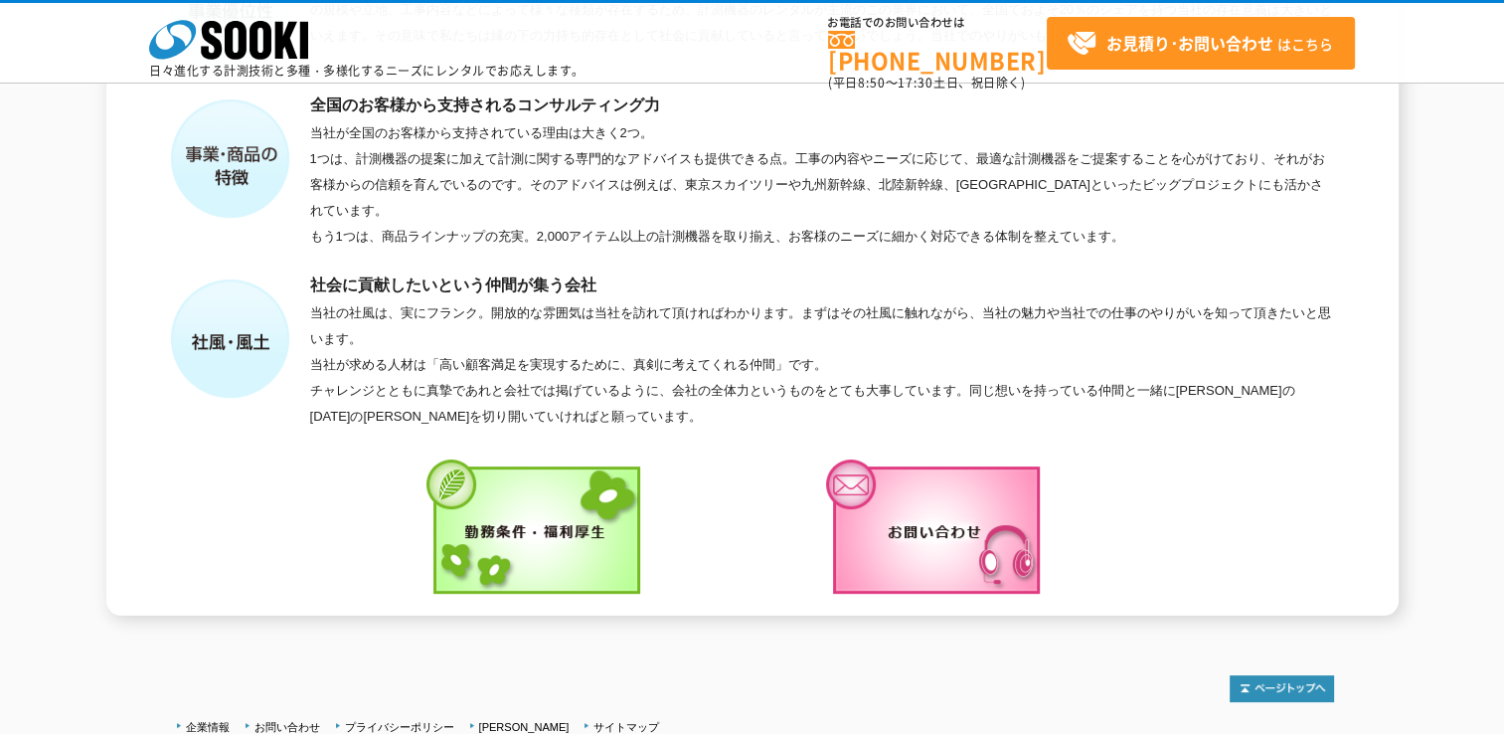
scroll to position [599, 0]
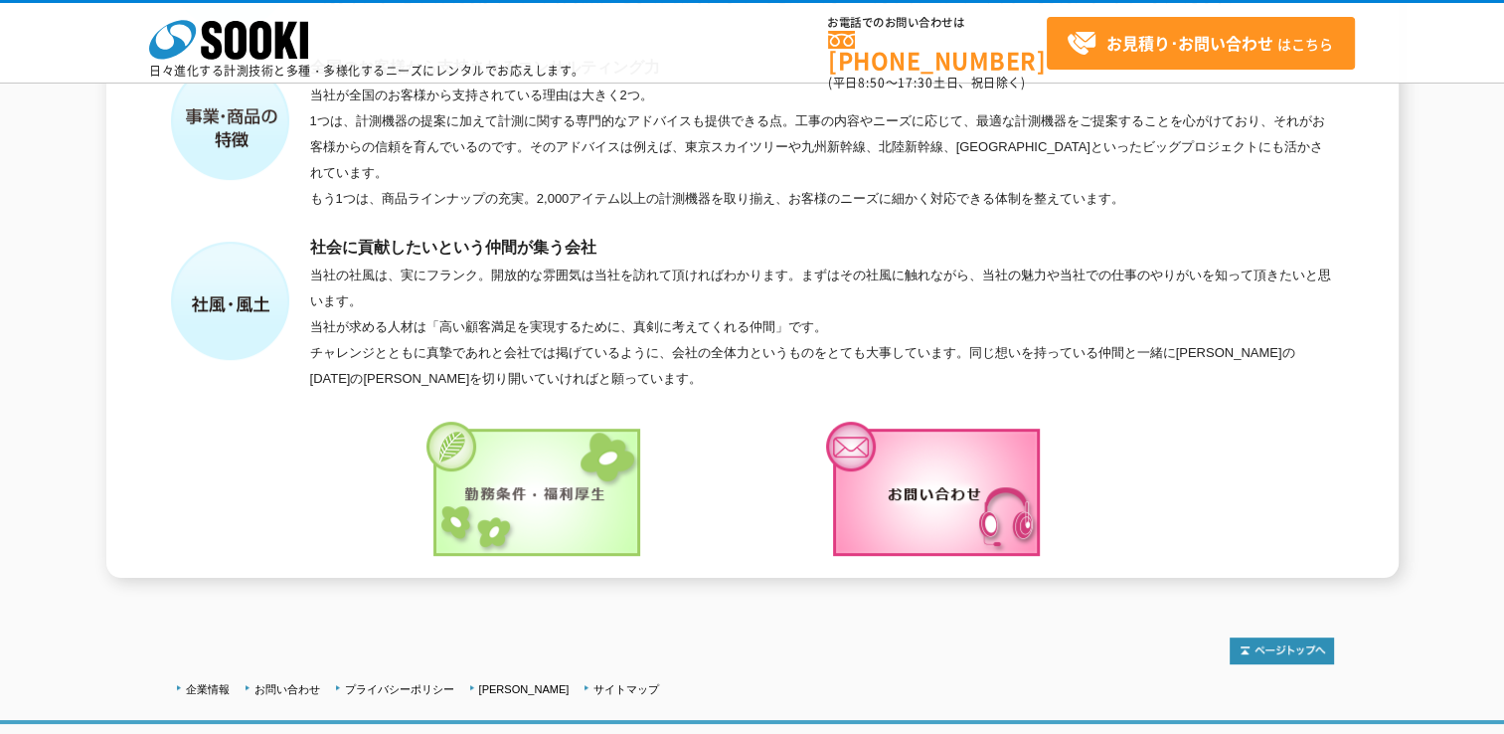
click at [544, 465] on img at bounding box center [537, 492] width 221 height 141
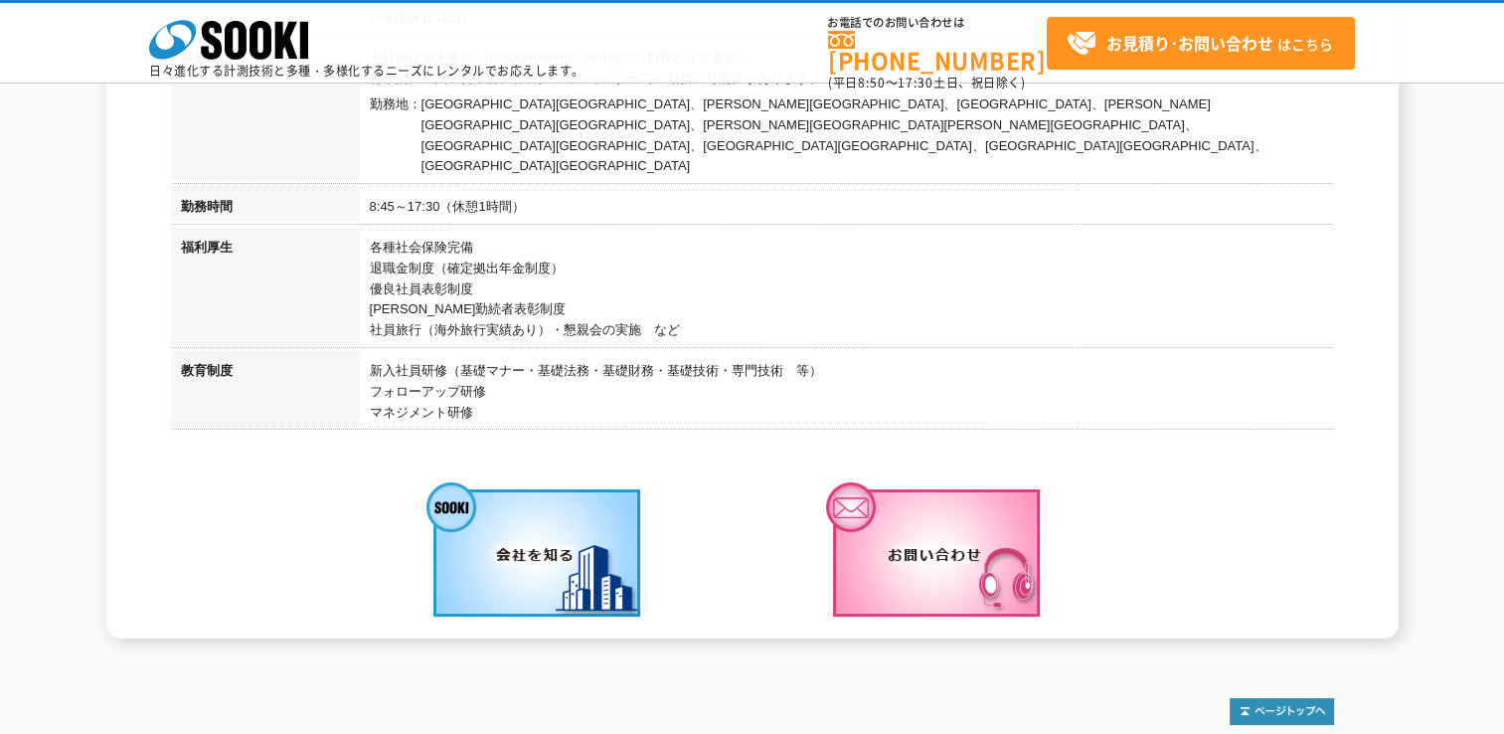
scroll to position [550, 0]
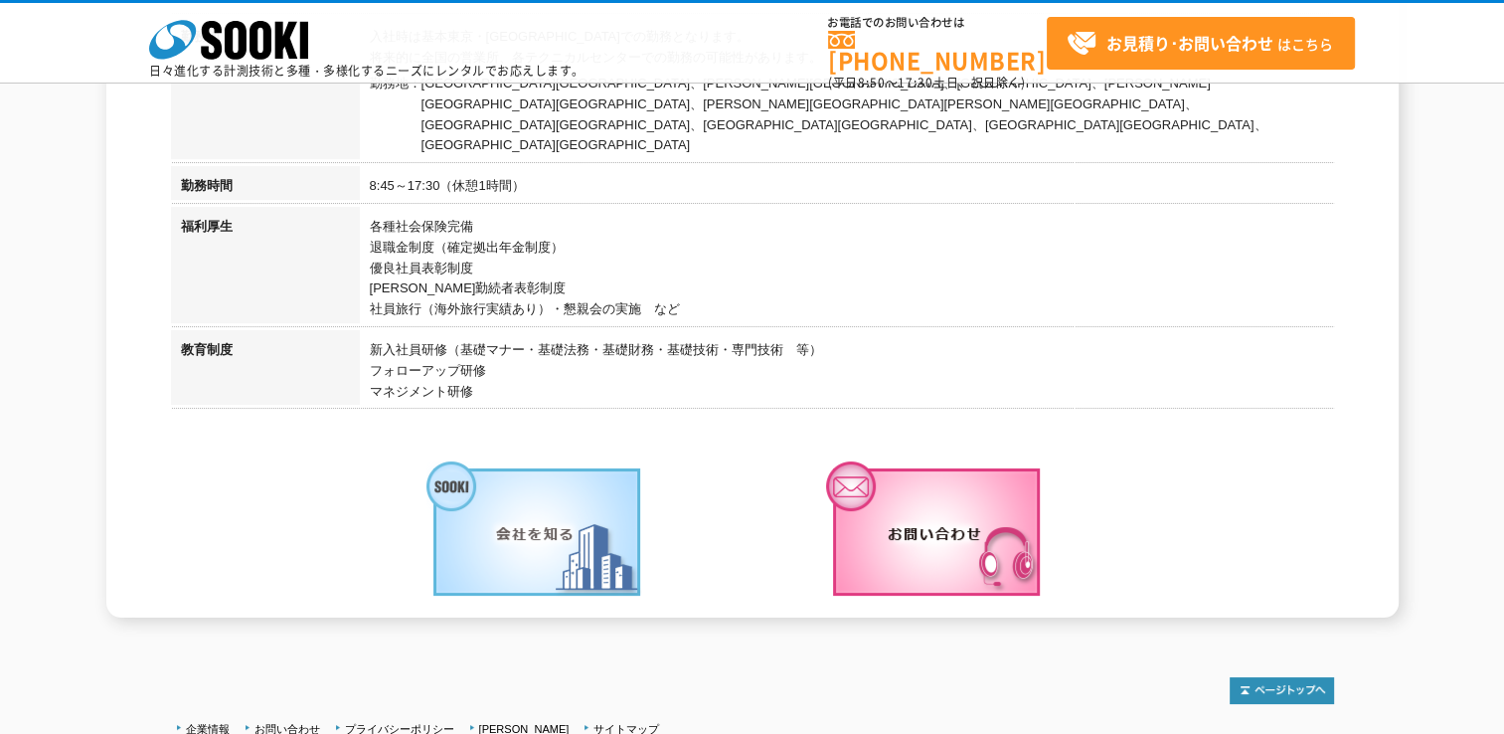
click at [541, 479] on img at bounding box center [537, 531] width 221 height 141
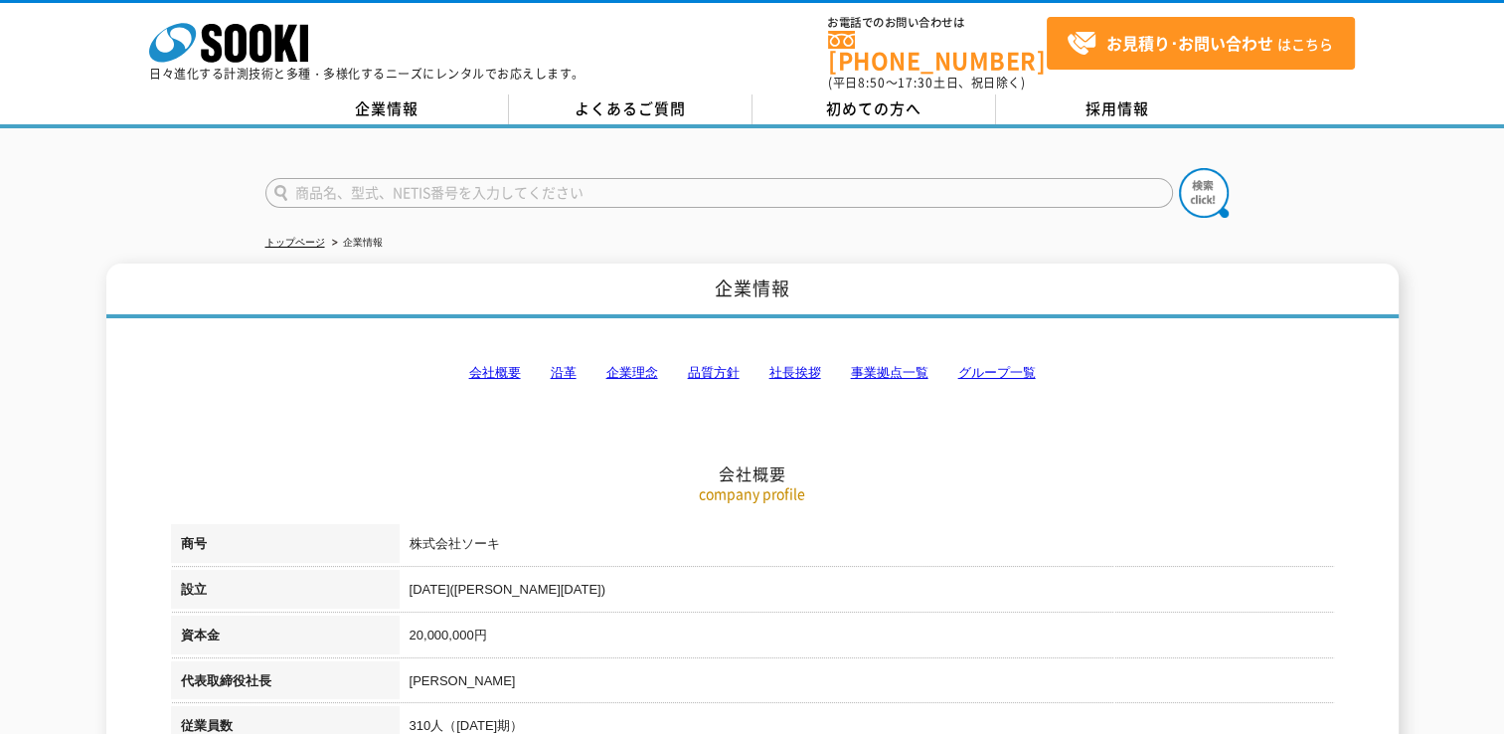
click at [1006, 365] on link "グループ一覧" at bounding box center [997, 372] width 78 height 15
